Goal: Find specific page/section: Find specific page/section

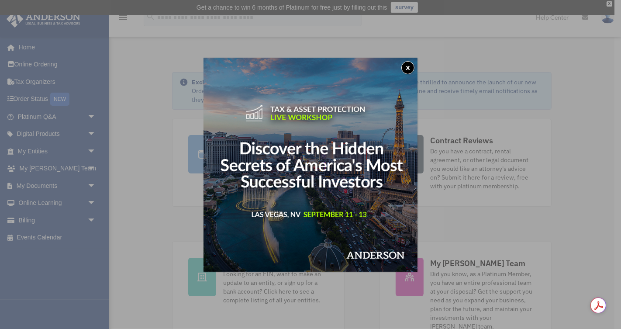
click at [407, 69] on button "x" at bounding box center [407, 67] width 13 height 13
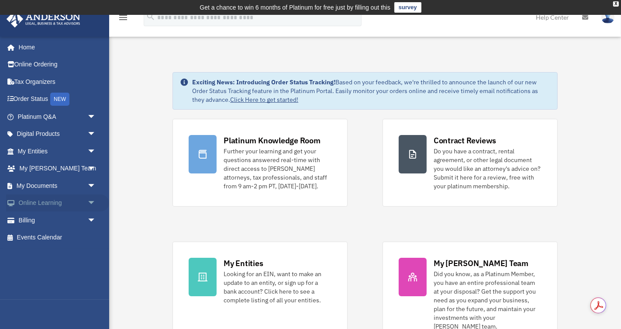
click at [87, 205] on span "arrow_drop_down" at bounding box center [95, 203] width 17 height 18
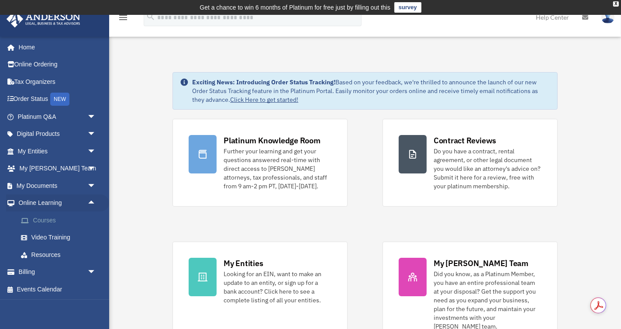
click at [64, 218] on link "Courses" at bounding box center [60, 219] width 97 height 17
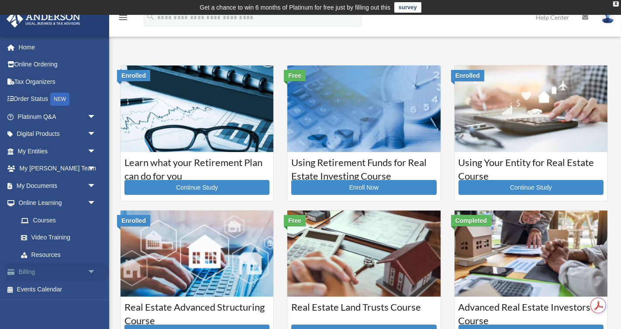
click at [87, 267] on span "arrow_drop_down" at bounding box center [95, 272] width 17 height 18
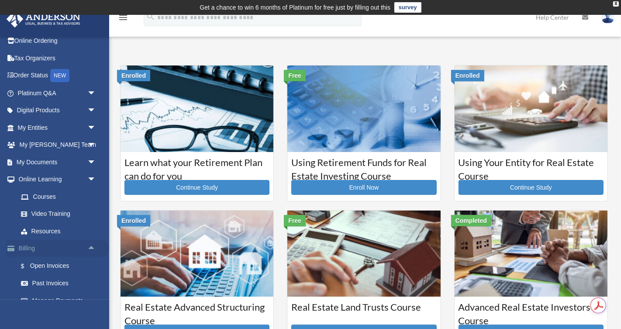
scroll to position [28, 0]
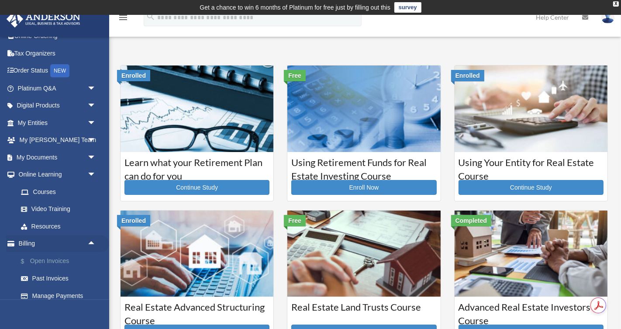
click at [67, 265] on link "$ Open Invoices" at bounding box center [60, 261] width 97 height 18
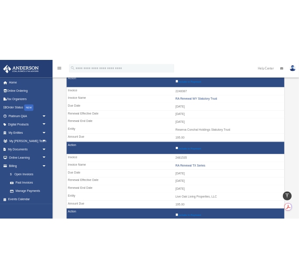
scroll to position [135, 0]
